Goal: Task Accomplishment & Management: Manage account settings

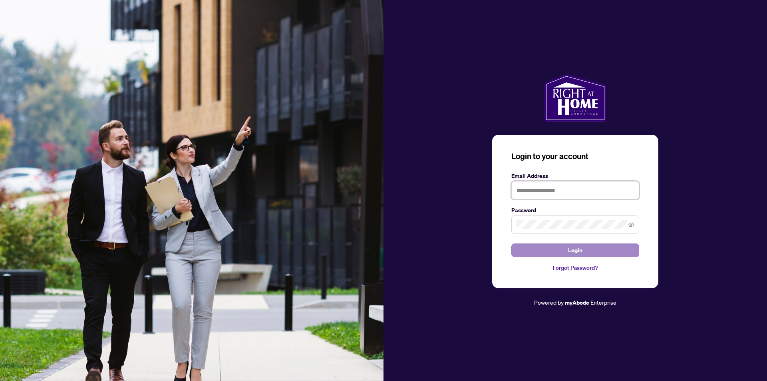
type input "**********"
click at [540, 250] on button "Login" at bounding box center [575, 250] width 128 height 14
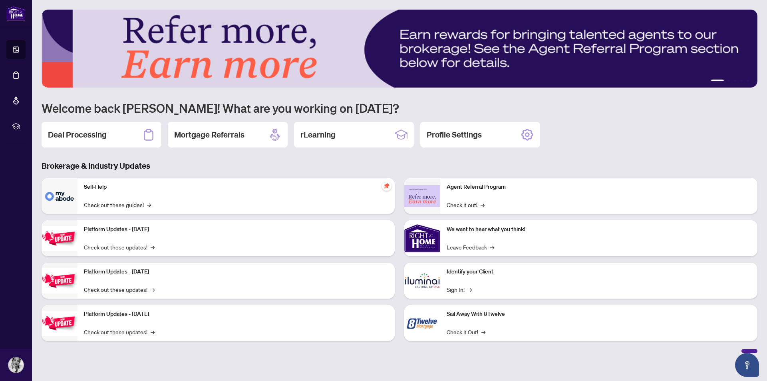
click at [119, 130] on div "Deal Processing" at bounding box center [102, 135] width 120 height 26
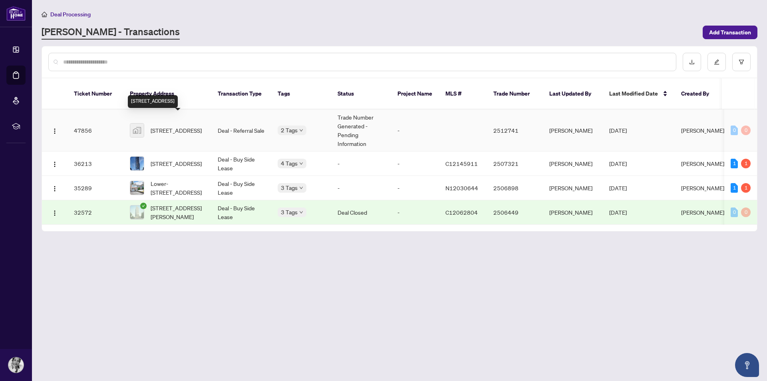
click at [181, 126] on span "[STREET_ADDRESS]" at bounding box center [176, 130] width 51 height 9
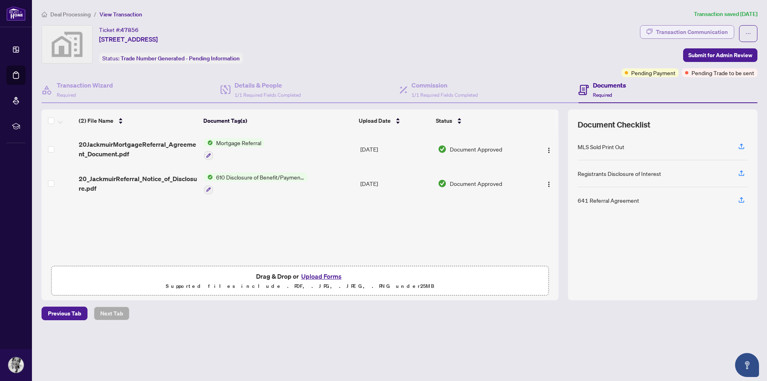
click at [678, 28] on div "Transaction Communication" at bounding box center [692, 32] width 72 height 13
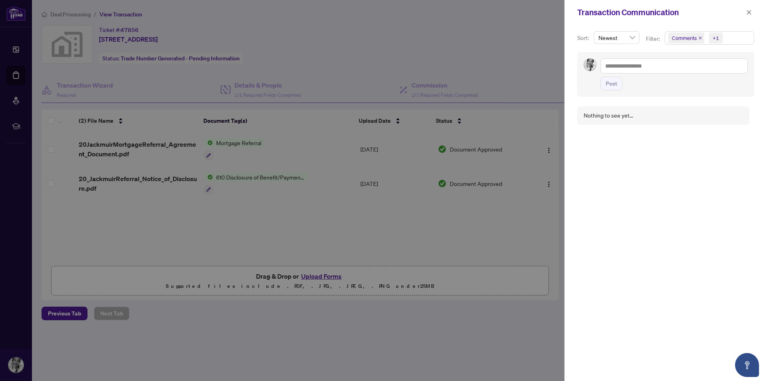
click at [513, 49] on div at bounding box center [383, 190] width 767 height 381
click at [745, 10] on button "button" at bounding box center [748, 13] width 10 height 10
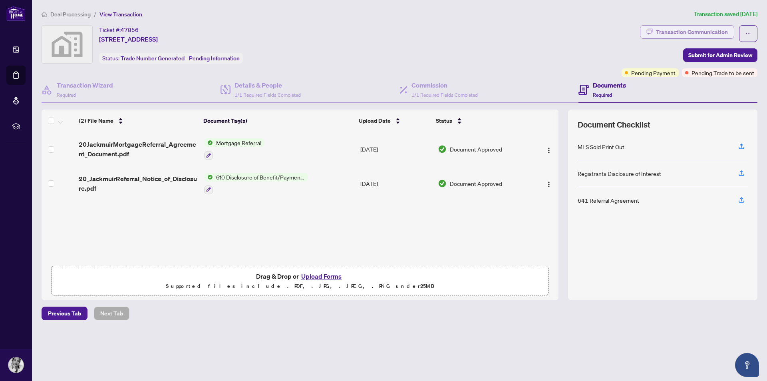
click at [673, 31] on div "Transaction Communication" at bounding box center [692, 32] width 72 height 13
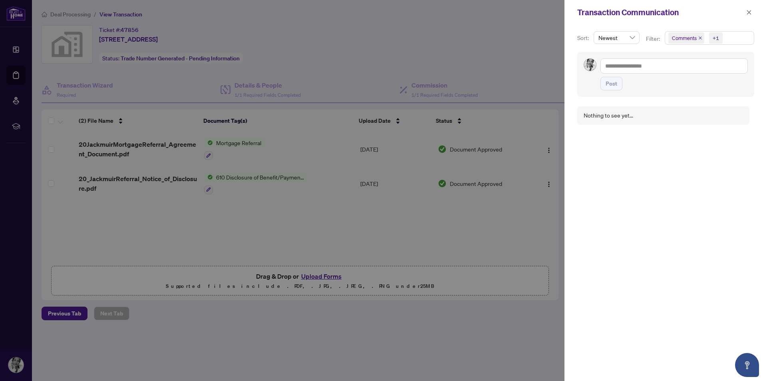
click at [631, 37] on span "Newest" at bounding box center [616, 38] width 36 height 12
click at [613, 65] on div "Oldest" at bounding box center [616, 66] width 32 height 9
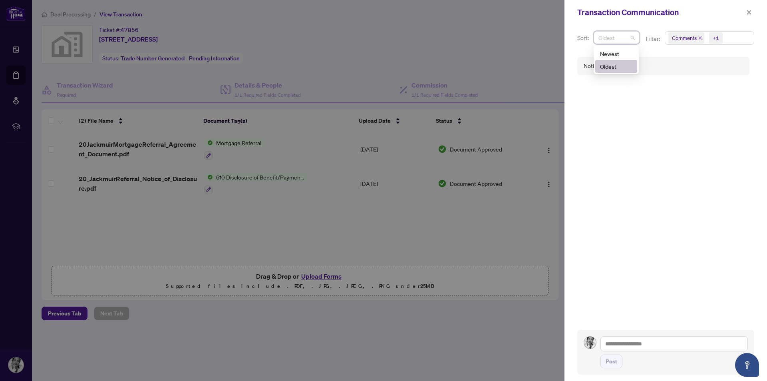
click at [632, 37] on span "Oldest" at bounding box center [616, 38] width 36 height 12
click at [614, 53] on div "Newest" at bounding box center [616, 53] width 32 height 9
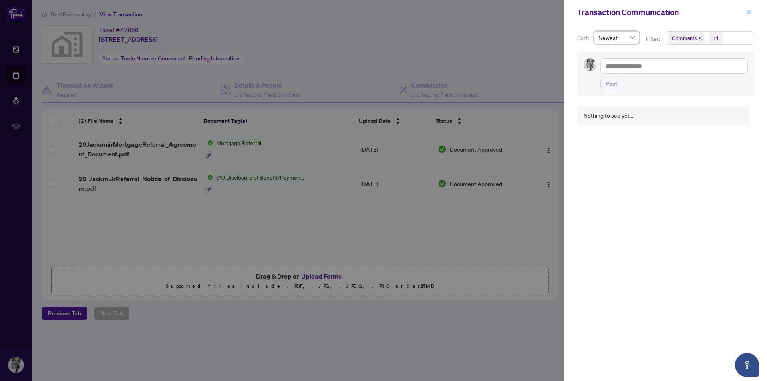
click at [746, 10] on icon "close" at bounding box center [749, 13] width 6 height 6
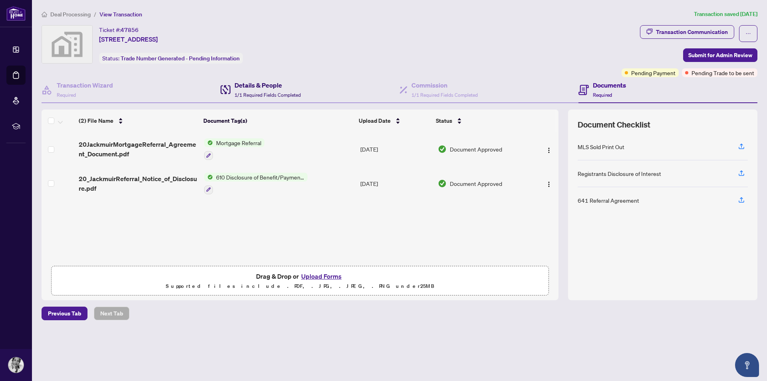
click at [271, 92] on span "1/1 Required Fields Completed" at bounding box center [267, 95] width 66 height 6
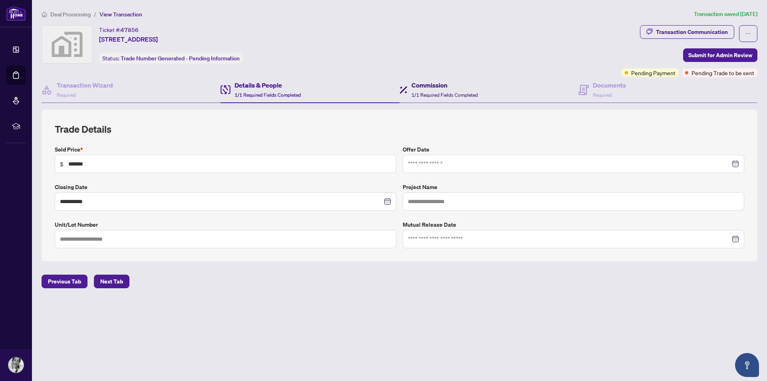
click at [444, 92] on span "1/1 Required Fields Completed" at bounding box center [444, 95] width 66 height 6
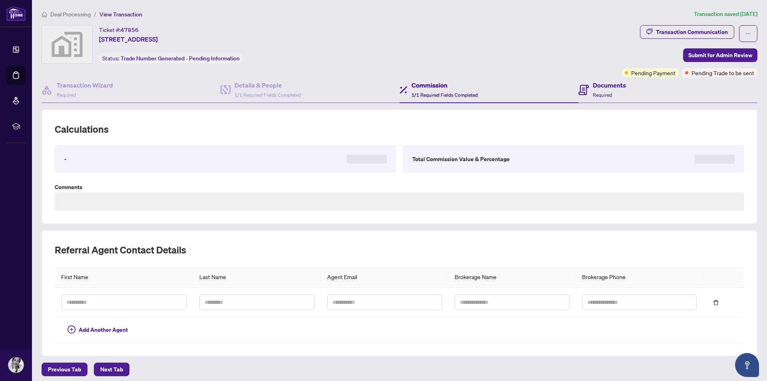
type textarea "**********"
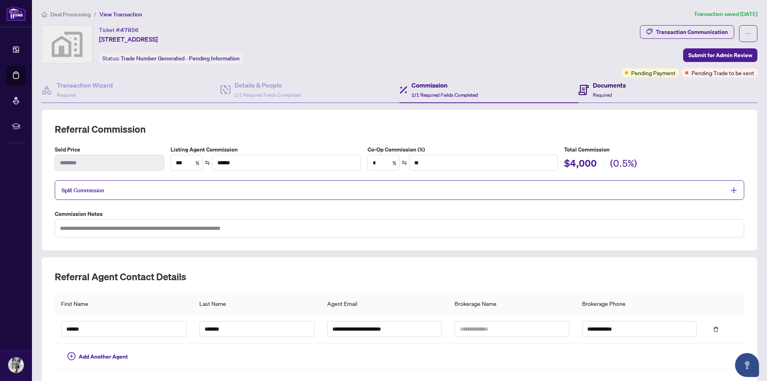
click at [593, 89] on h4 "Documents" at bounding box center [609, 85] width 33 height 10
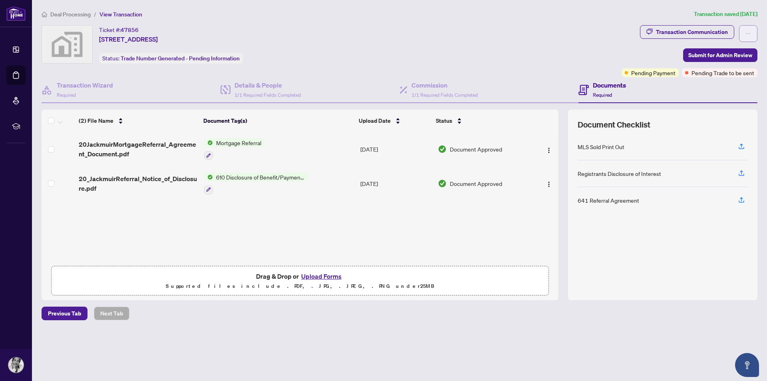
click at [741, 30] on button "button" at bounding box center [748, 33] width 18 height 17
click at [450, 54] on div "Ticket #: 47856 [STREET_ADDRESS] Status: Trade Number Generated - Pending Infor…" at bounding box center [330, 44] width 577 height 38
